Goal: Task Accomplishment & Management: Use online tool/utility

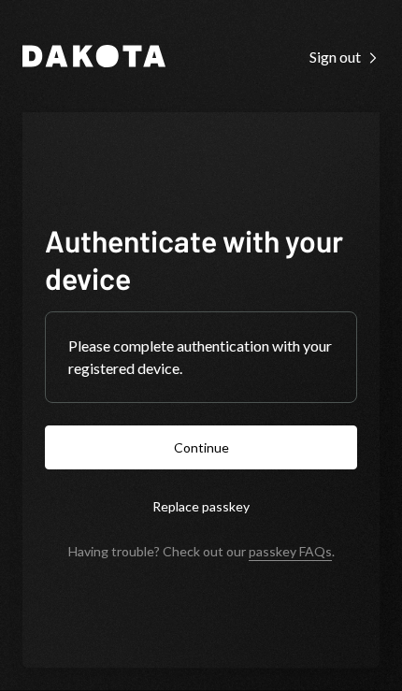
click at [100, 469] on button "Continue" at bounding box center [201, 447] width 312 height 44
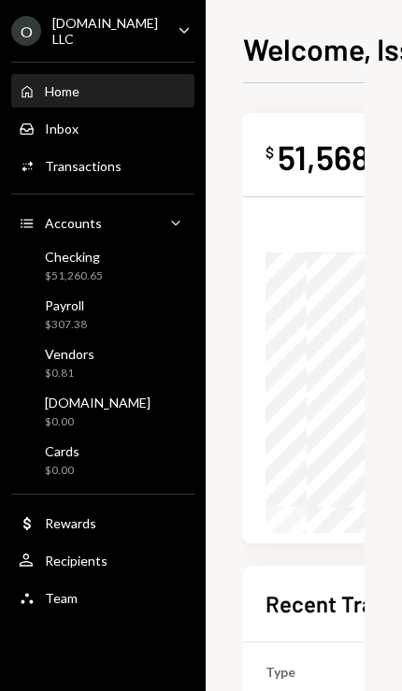
click at [79, 268] on div "$51,260.65" at bounding box center [74, 276] width 58 height 16
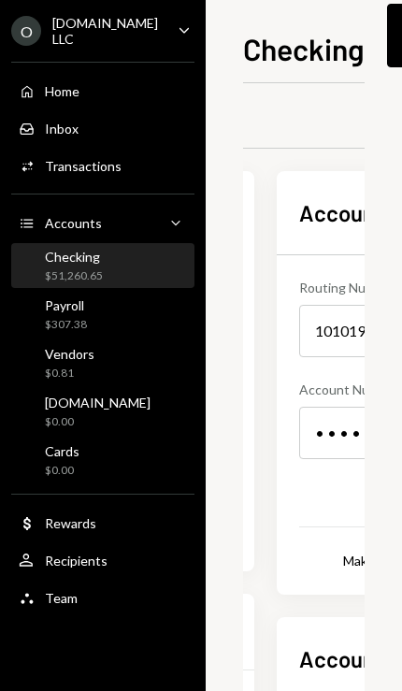
scroll to position [-1, 783]
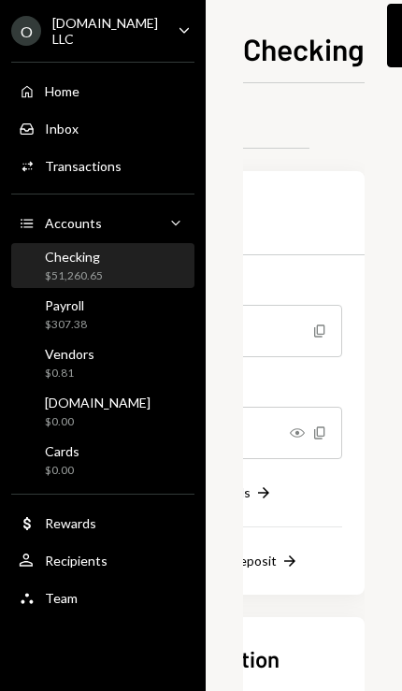
click at [378, 46] on div "Checking Move money Caret Down Overview Yield Security Settings My balance $ 51…" at bounding box center [304, 345] width 196 height 691
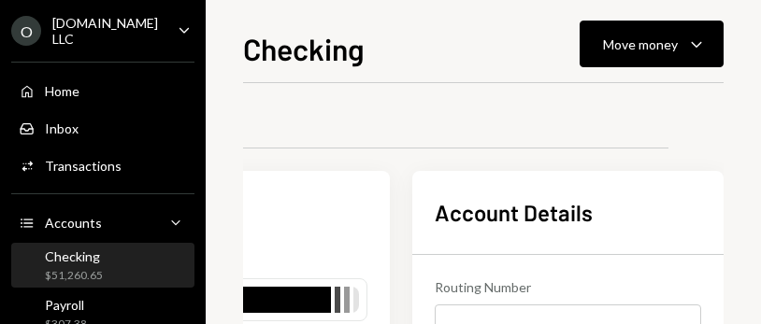
scroll to position [0, 517]
click at [401, 45] on div "Move money Caret Down" at bounding box center [651, 44] width 97 height 22
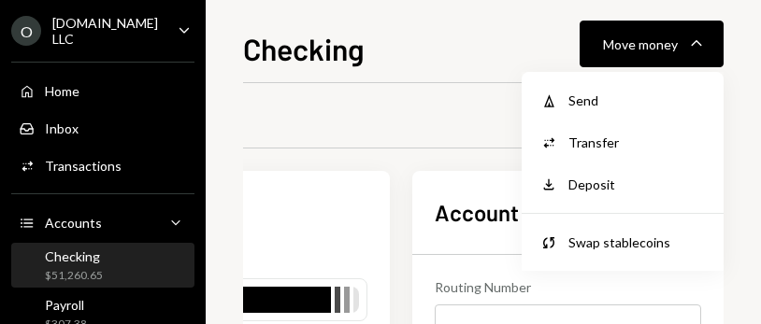
click at [401, 104] on div "Send" at bounding box center [636, 101] width 136 height 20
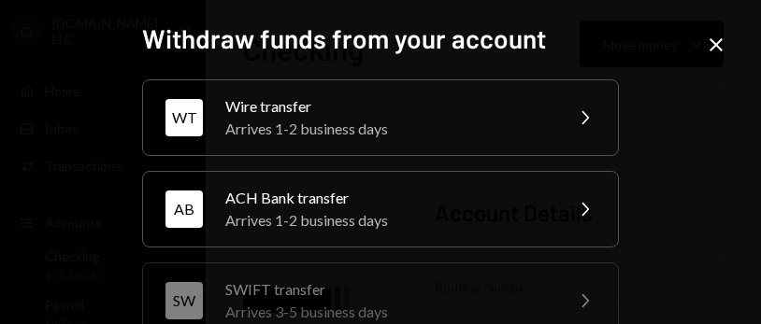
click at [401, 124] on div "Arrives 1-2 business days" at bounding box center [387, 129] width 325 height 22
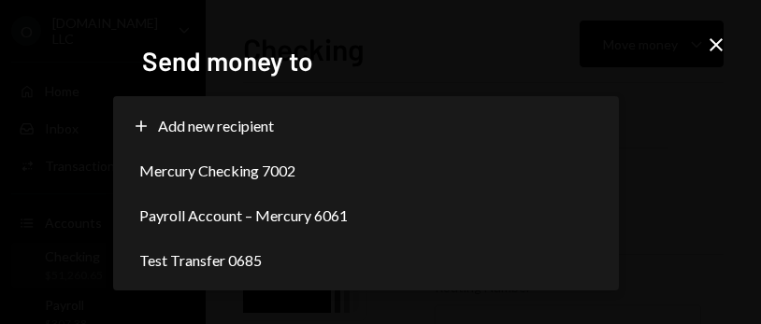
click at [401, 149] on div "Plus Add new recipient" at bounding box center [366, 126] width 491 height 45
select select "**********"
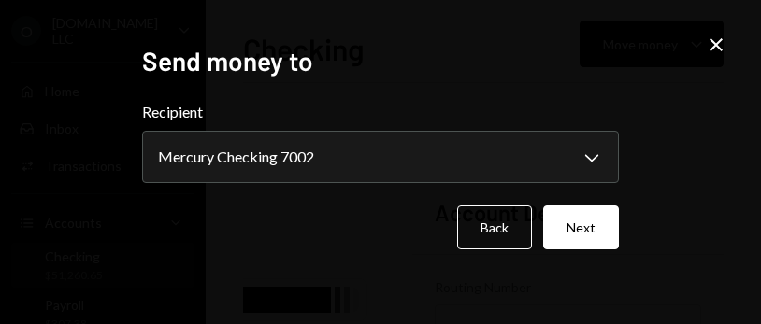
click at [401, 250] on button "Next" at bounding box center [581, 228] width 76 height 44
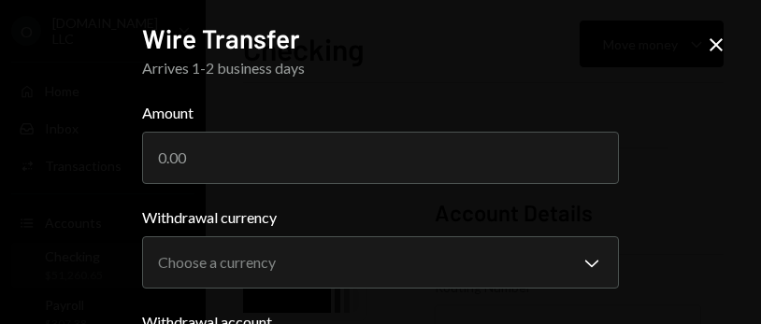
click at [401, 171] on input "Amount" at bounding box center [380, 158] width 477 height 52
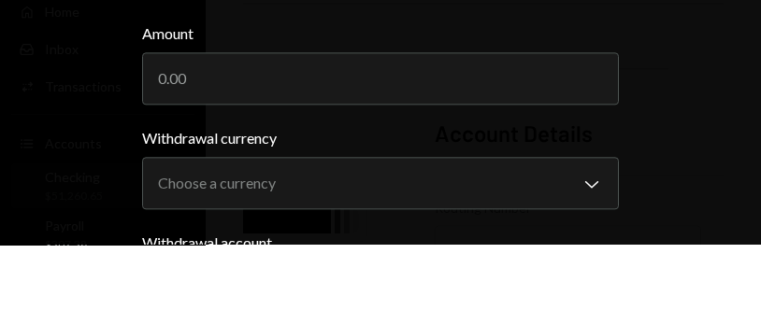
type input "1"
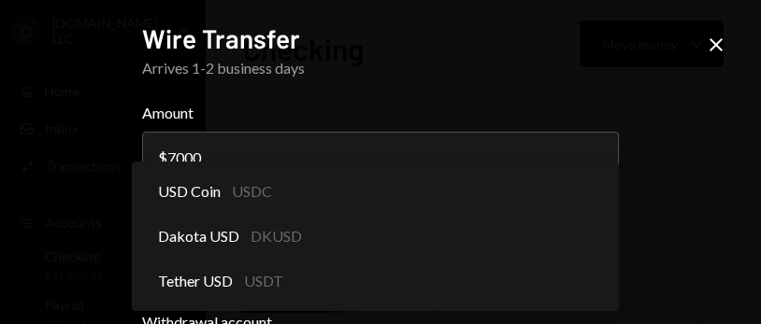
click at [401, 214] on div "USD Coin USDC" at bounding box center [375, 191] width 472 height 45
type input "8"
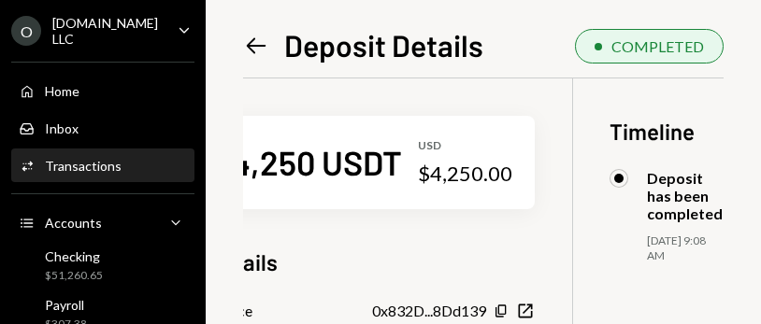
scroll to position [0, 35]
